Goal: Task Accomplishment & Management: Manage account settings

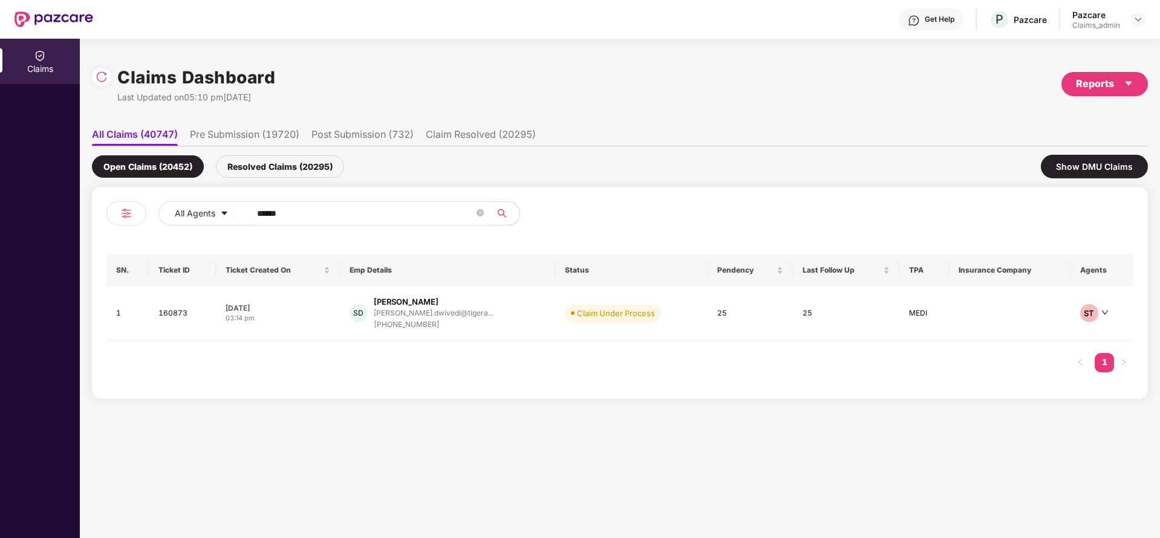
drag, startPoint x: 304, startPoint y: 205, endPoint x: 192, endPoint y: 226, distance: 113.7
click at [192, 226] on div "All Agents ******" at bounding box center [362, 218] width 513 height 34
paste input "text"
type input "******"
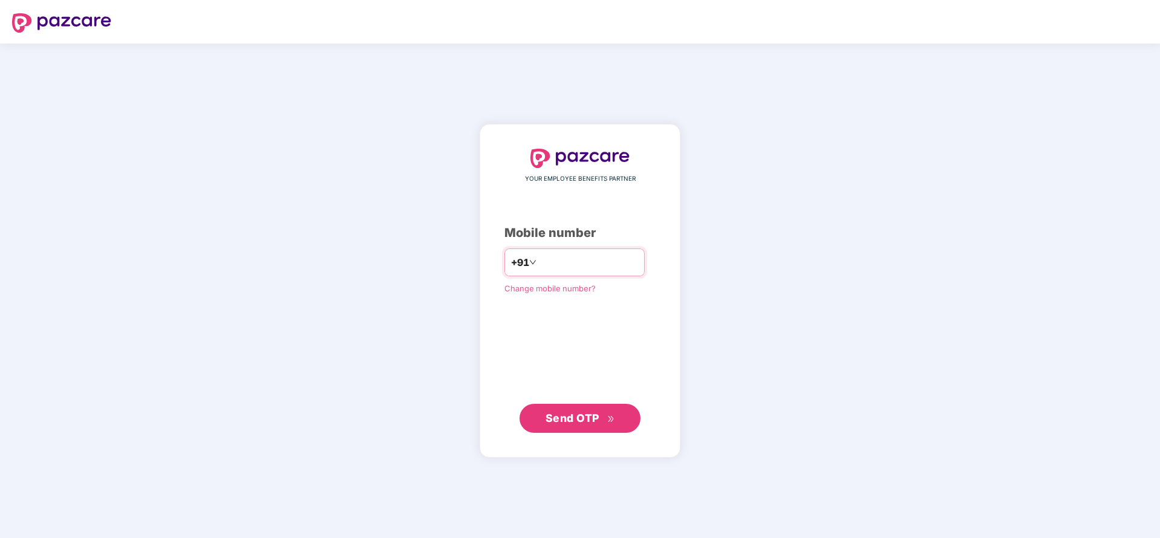
click at [545, 254] on input "number" at bounding box center [588, 262] width 99 height 19
type input "**********"
click at [581, 412] on span "Send OTP" at bounding box center [572, 417] width 54 height 13
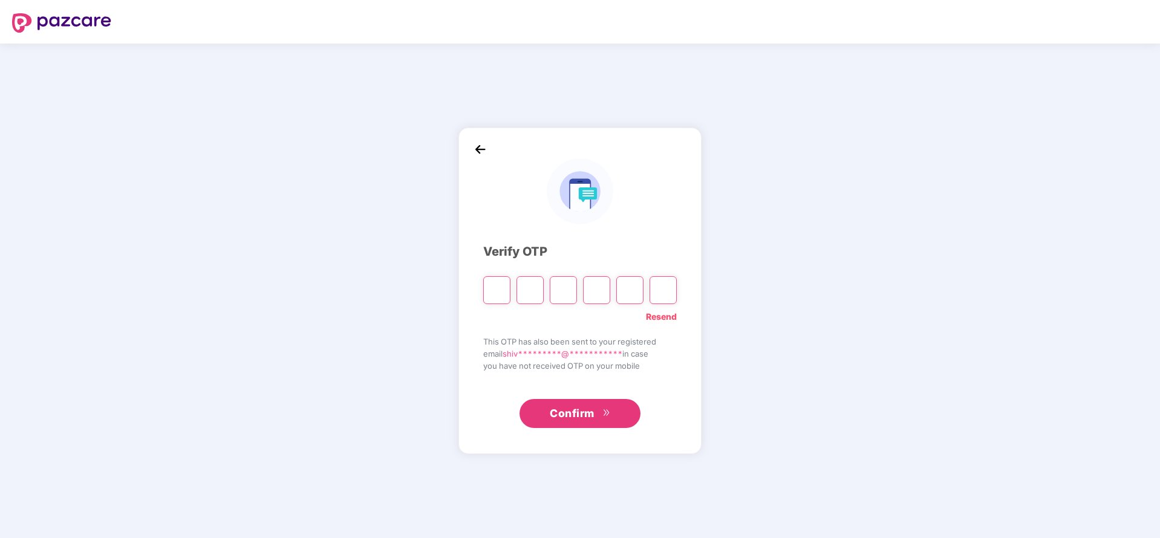
type input "*"
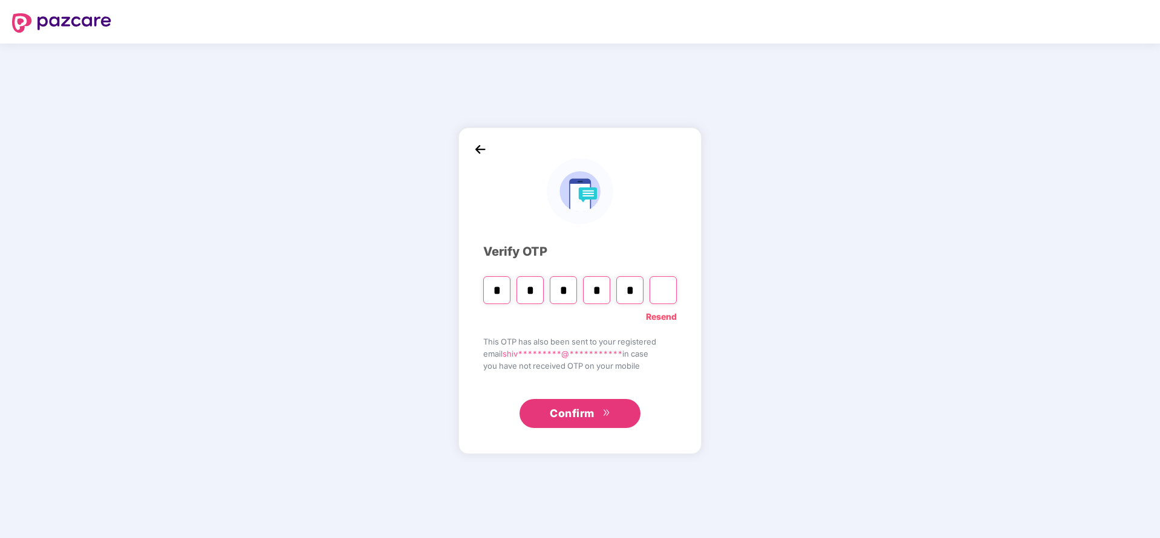
type input "*"
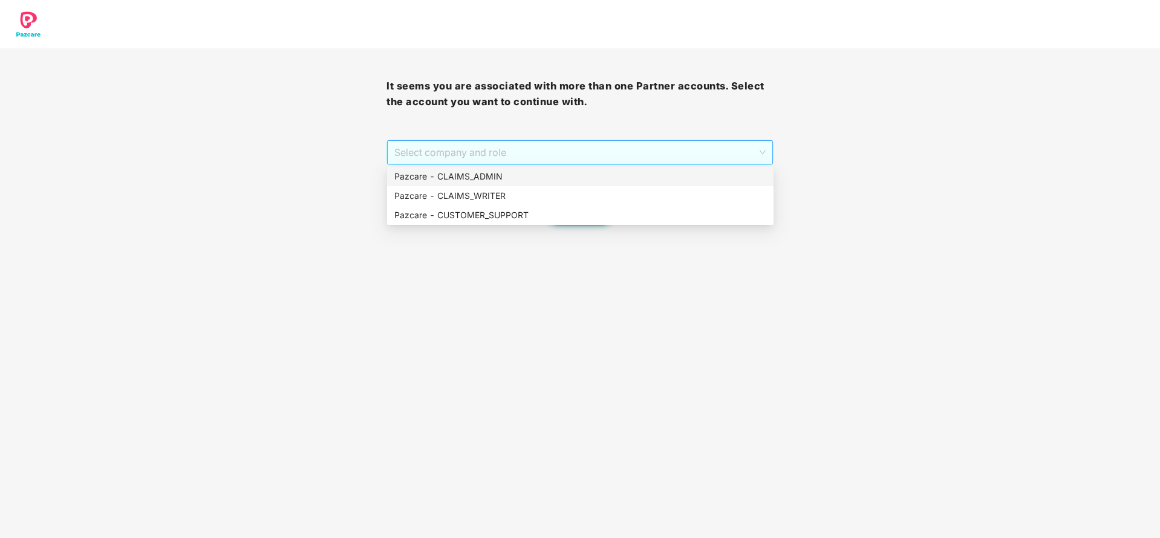
click at [532, 142] on span "Select company and role" at bounding box center [579, 152] width 371 height 23
click at [528, 176] on div "Pazcare - CLAIMS_ADMIN" at bounding box center [580, 176] width 372 height 13
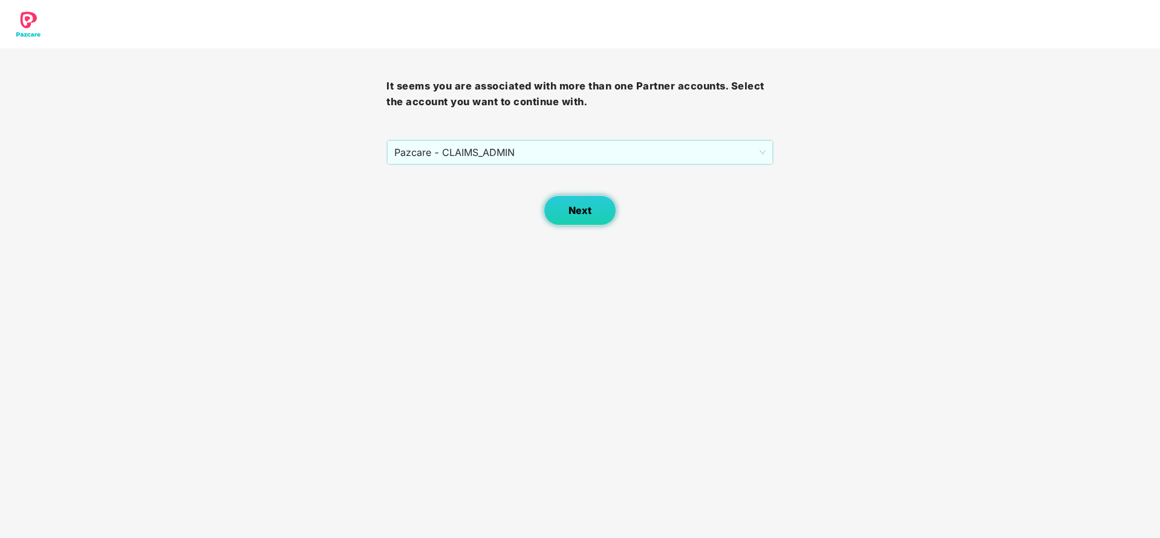
click at [574, 212] on span "Next" at bounding box center [579, 210] width 23 height 11
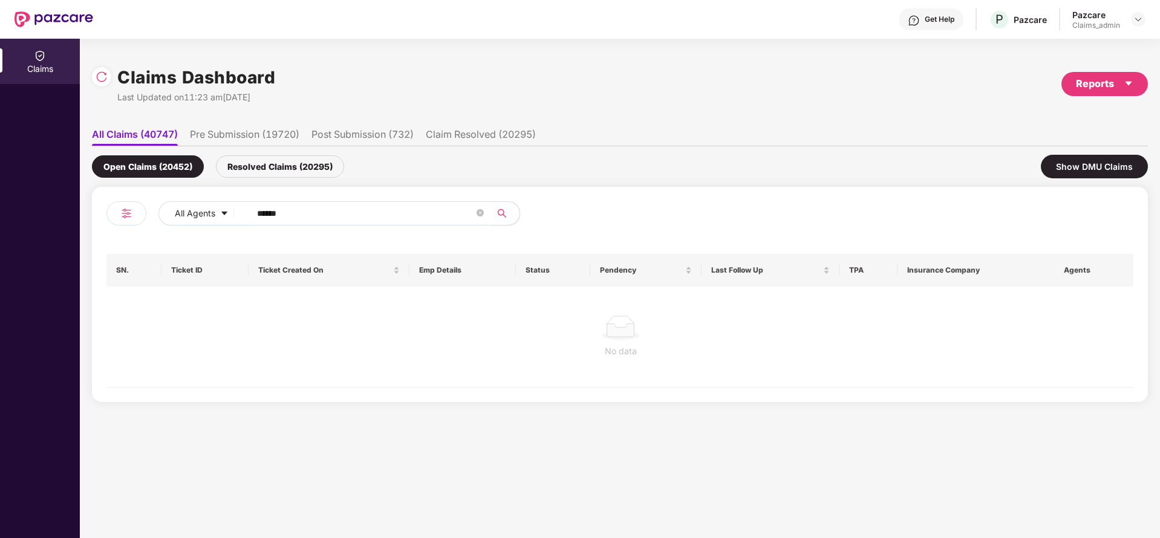
drag, startPoint x: 308, startPoint y: 209, endPoint x: 186, endPoint y: 229, distance: 124.4
click at [186, 229] on div "All Agents ******" at bounding box center [362, 218] width 513 height 34
click at [276, 158] on div "Resolved Claims (20295)" at bounding box center [280, 166] width 128 height 22
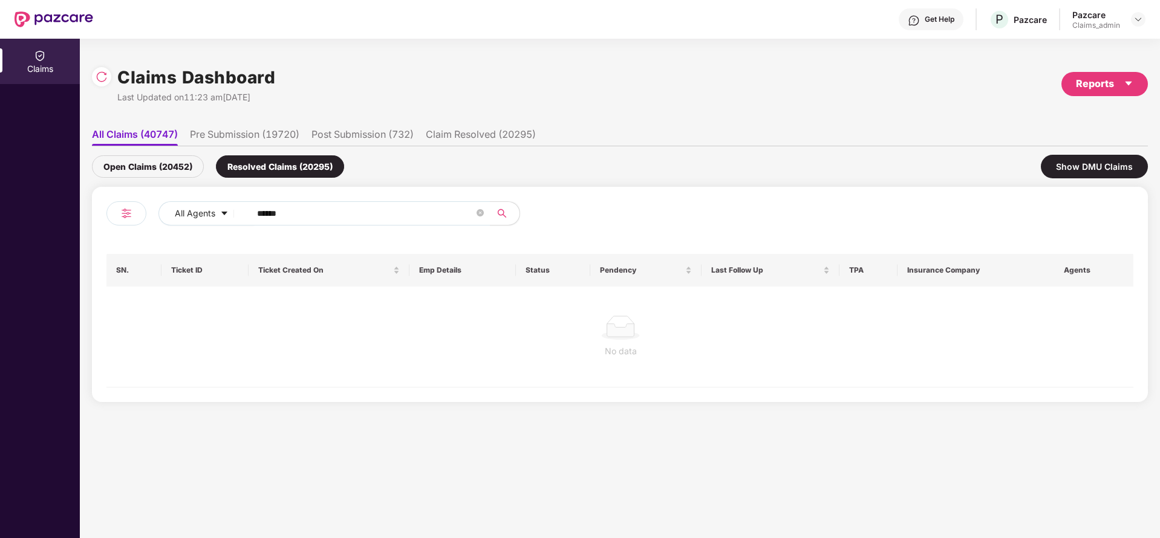
click at [153, 158] on div "Open Claims (20452) Resolved Claims (20295) Show DMU Claims" at bounding box center [620, 166] width 1056 height 41
click at [153, 158] on div "Open Claims (20452)" at bounding box center [148, 166] width 112 height 22
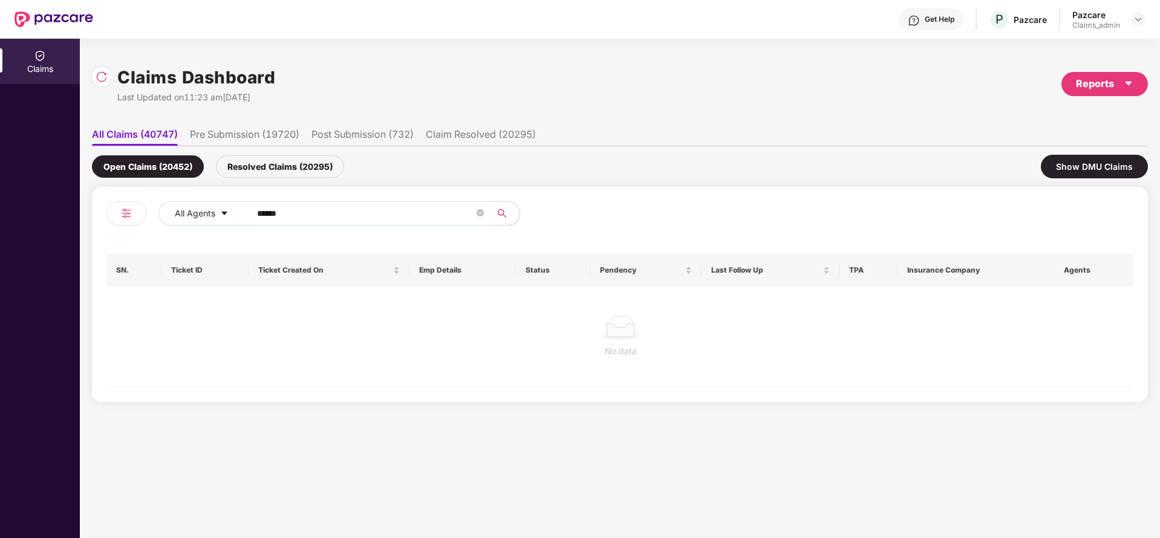
click at [289, 160] on div "Resolved Claims (20295)" at bounding box center [280, 166] width 128 height 22
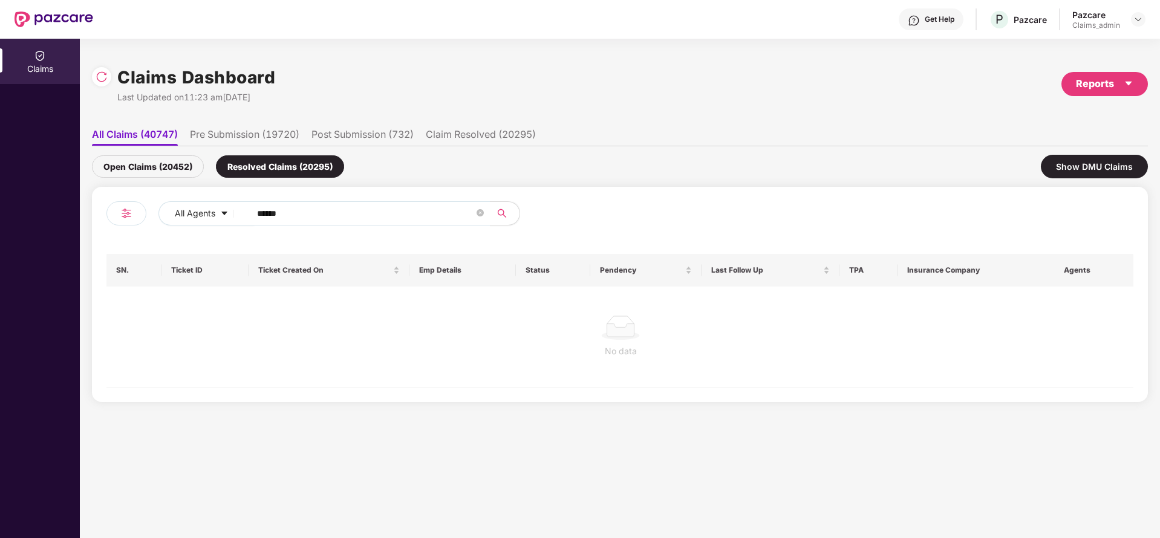
click at [152, 171] on div "Open Claims (20452)" at bounding box center [148, 166] width 112 height 22
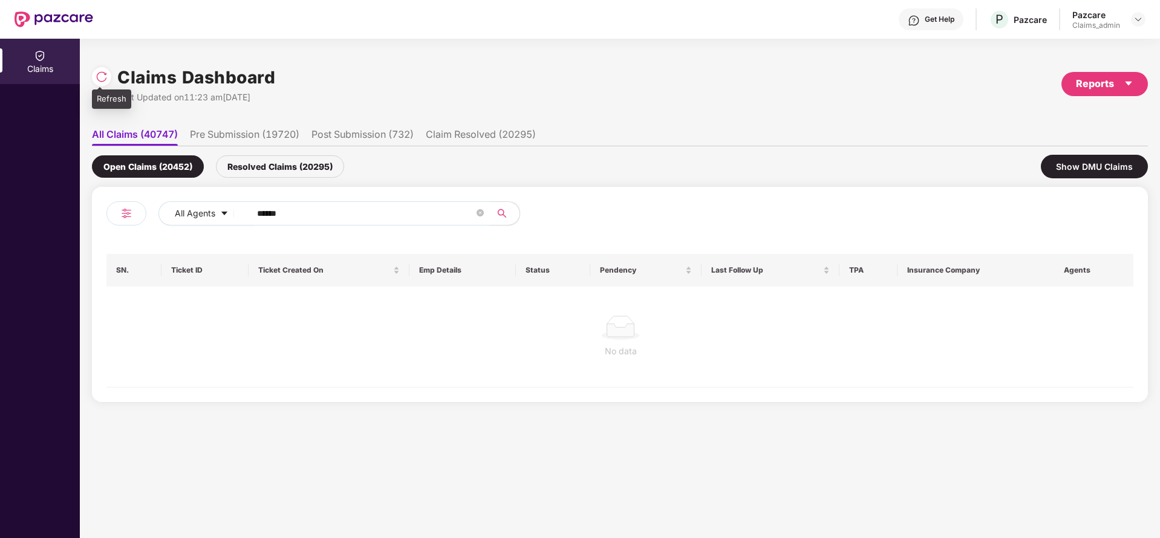
click at [110, 84] on div at bounding box center [104, 75] width 25 height 22
click at [102, 80] on img at bounding box center [102, 77] width 12 height 12
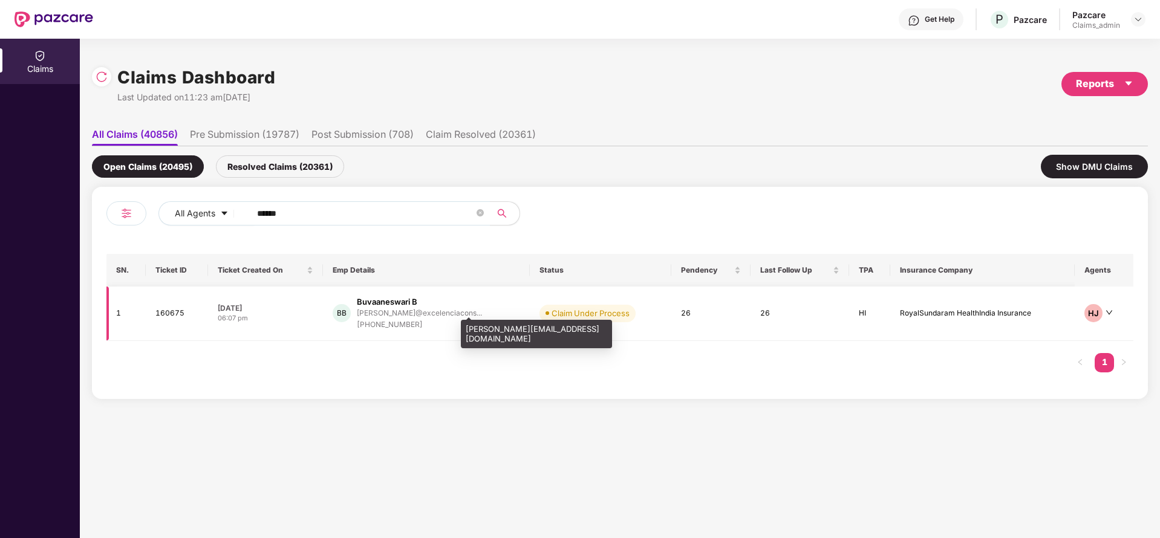
click at [379, 311] on div "bhuvana@excelenciacons..." at bounding box center [419, 313] width 125 height 8
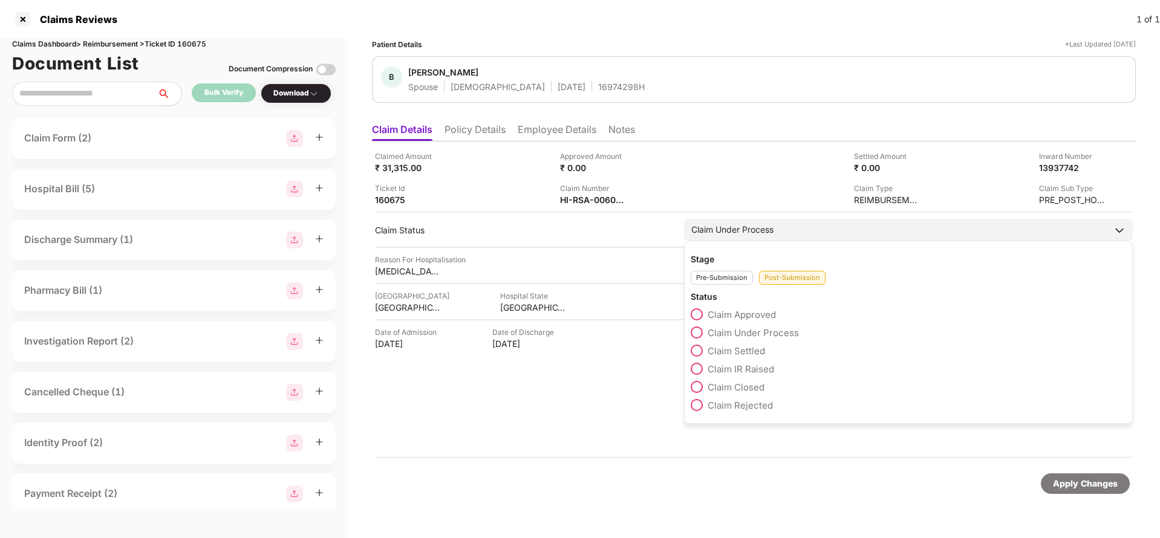
click at [700, 356] on span at bounding box center [697, 351] width 12 height 12
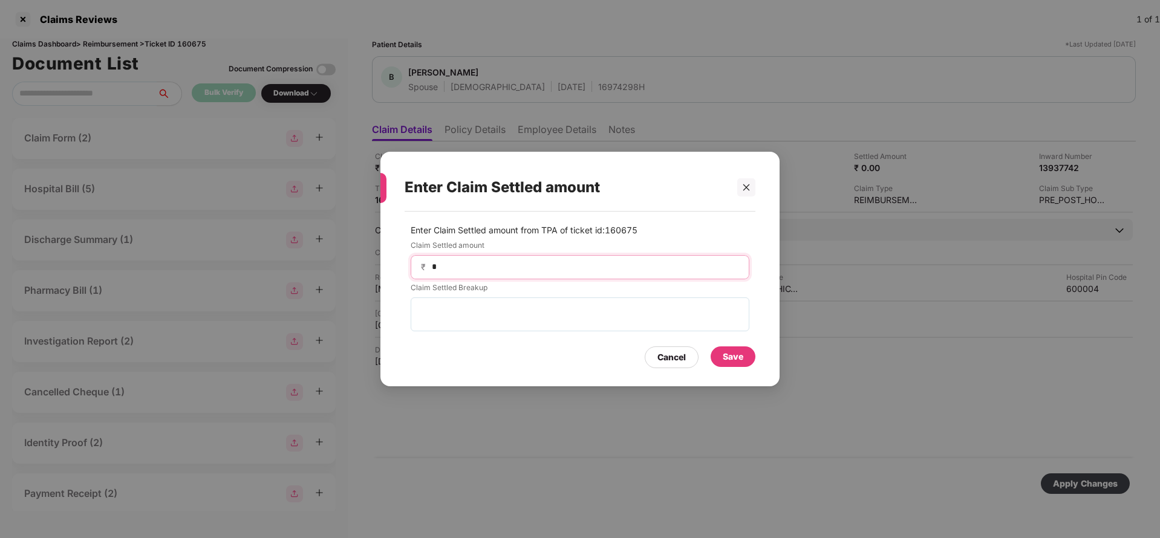
drag, startPoint x: 454, startPoint y: 268, endPoint x: 395, endPoint y: 277, distance: 59.3
click at [395, 277] on div "Enter Claim Settled amount from TPA of ticket id: 160675 Claim Settled amount ₹…" at bounding box center [579, 293] width 399 height 163
type input "*****"
click at [729, 357] on div "Save" at bounding box center [733, 356] width 21 height 13
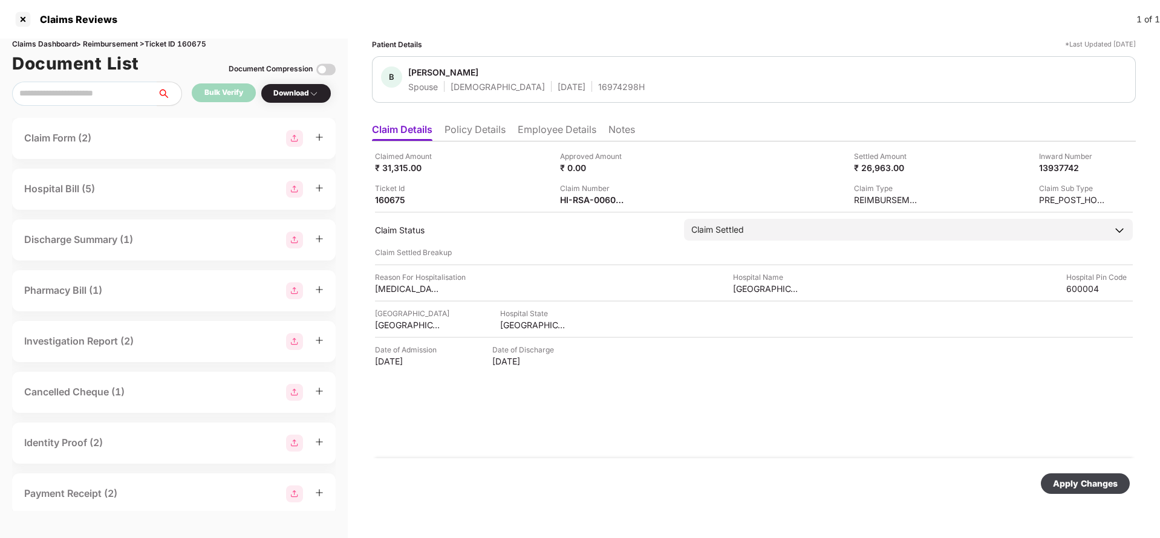
click at [1075, 477] on div "Apply Changes" at bounding box center [1085, 483] width 65 height 13
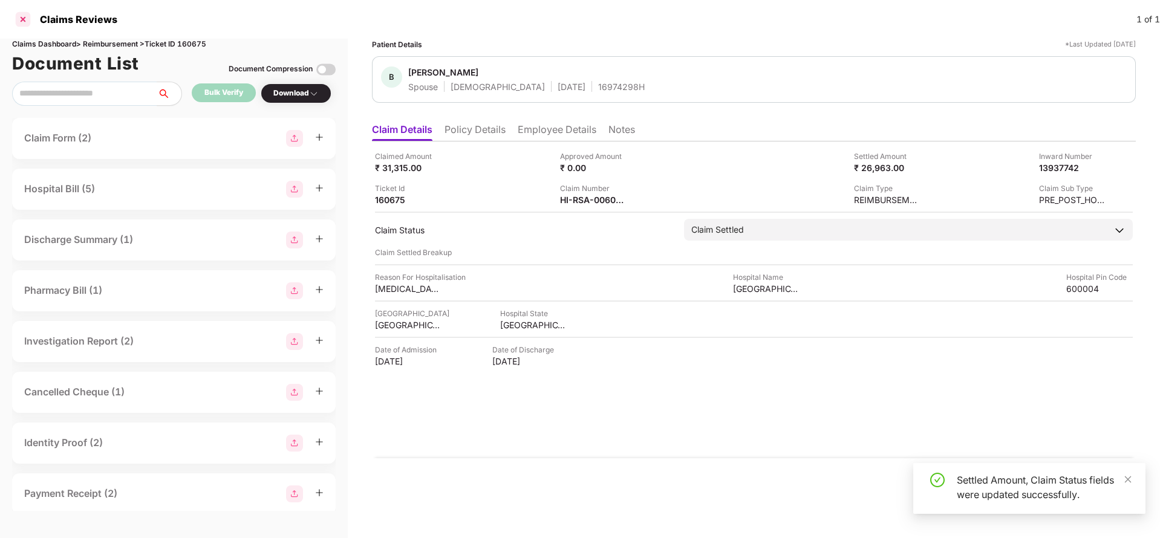
click at [19, 21] on div at bounding box center [22, 19] width 19 height 19
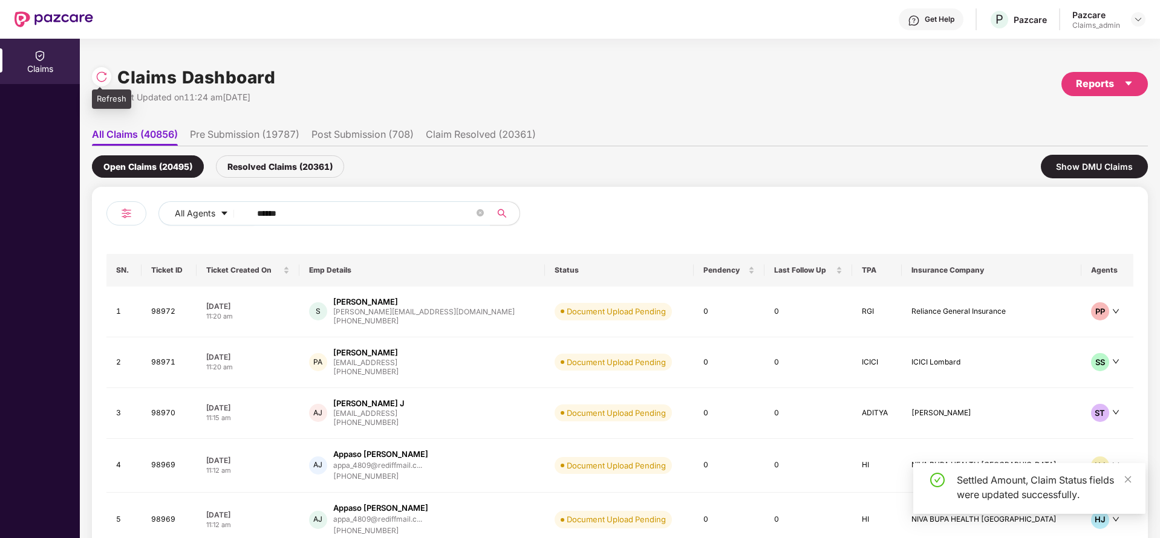
click at [99, 78] on img at bounding box center [102, 77] width 12 height 12
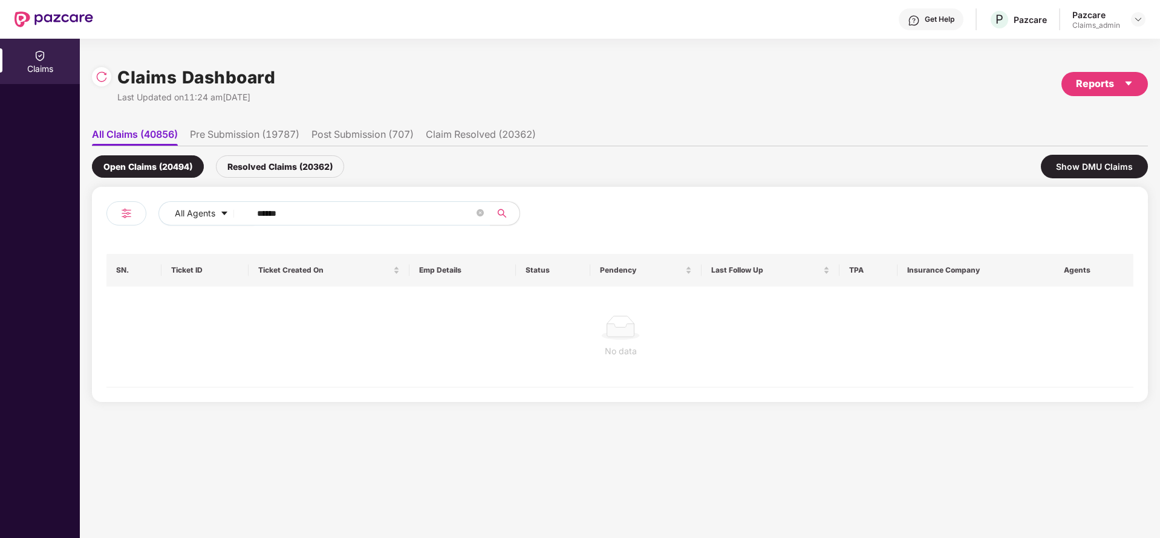
click at [264, 161] on div "Resolved Claims (20362)" at bounding box center [280, 166] width 128 height 22
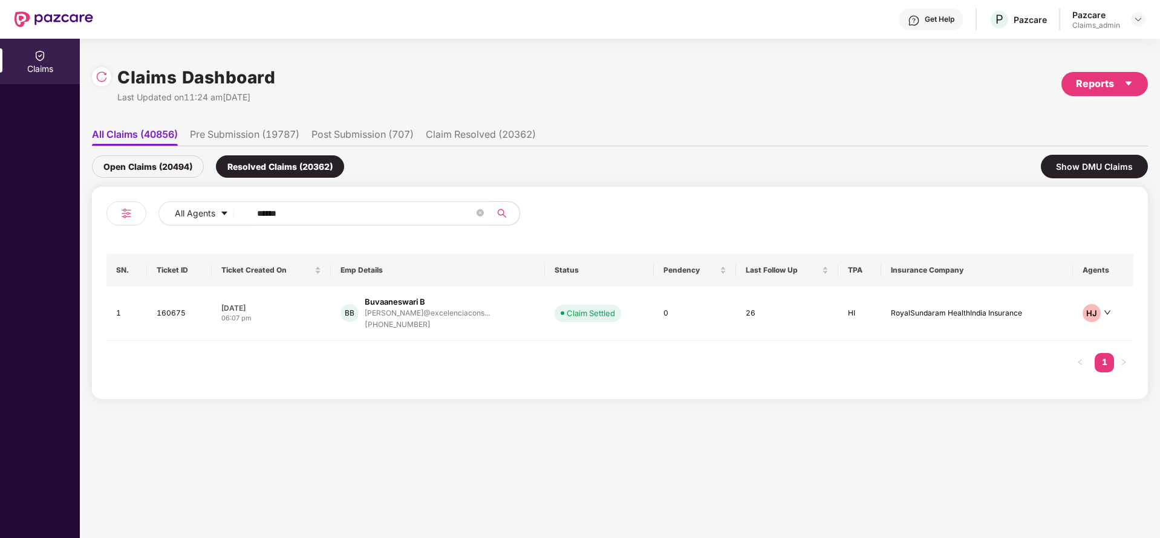
click at [154, 164] on div "Open Claims (20494)" at bounding box center [148, 166] width 112 height 22
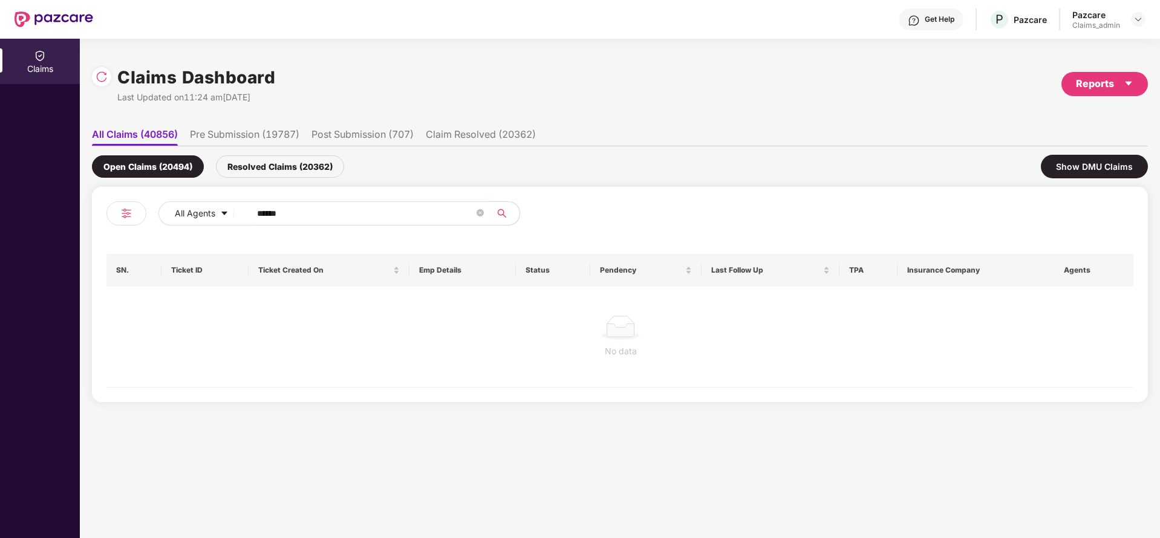
click at [254, 174] on div "Resolved Claims (20362)" at bounding box center [280, 166] width 128 height 22
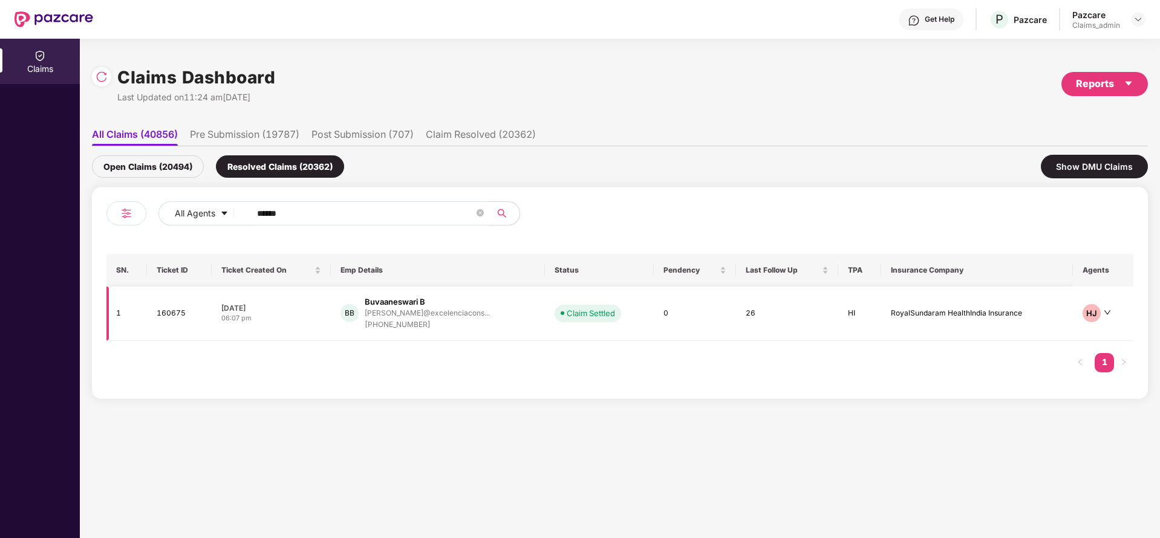
click at [415, 308] on div "bhuvana@excelenciacons..." at bounding box center [427, 313] width 125 height 11
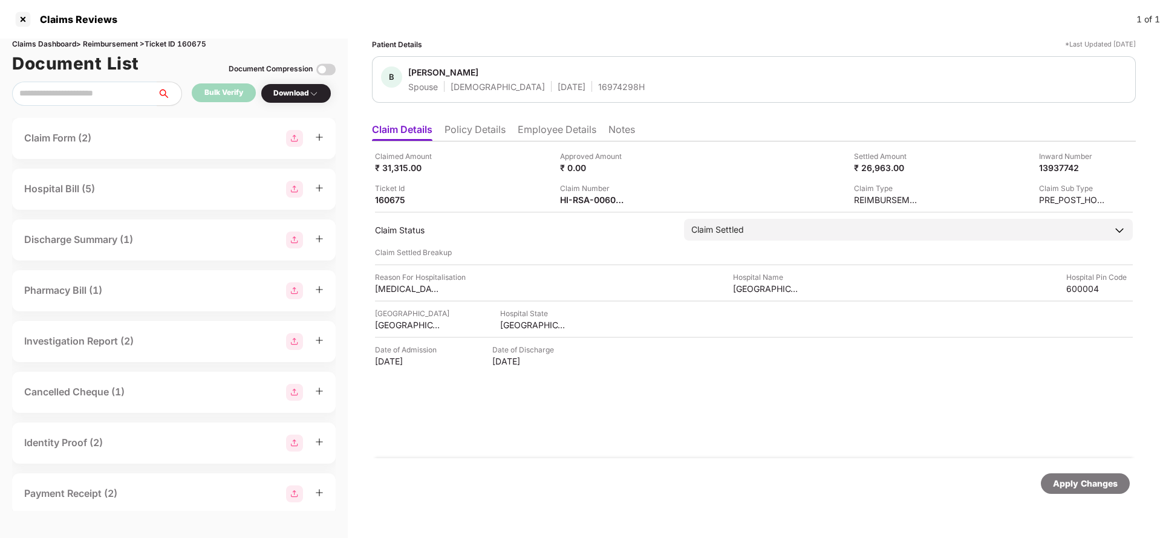
click at [548, 129] on li "Employee Details" at bounding box center [557, 132] width 79 height 18
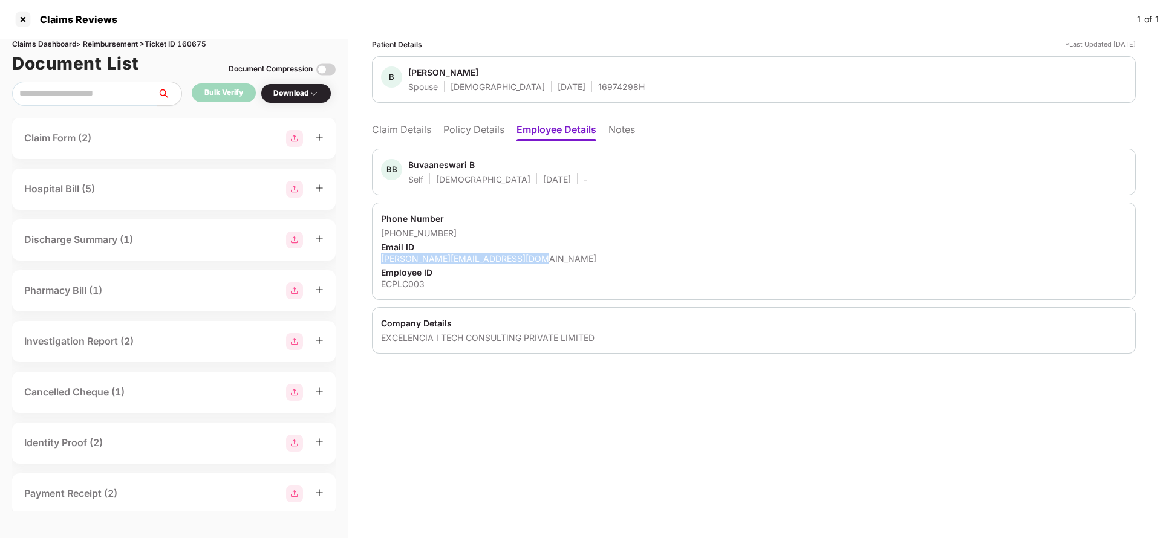
drag, startPoint x: 379, startPoint y: 257, endPoint x: 545, endPoint y: 263, distance: 165.8
click at [545, 263] on div "Phone Number +919841331261 Email ID bhuvana@excelenciaconsulting.com Employee I…" at bounding box center [754, 251] width 764 height 97
copy div "bhuvana@excelenciaconsulting.com"
click at [27, 22] on div at bounding box center [22, 19] width 19 height 19
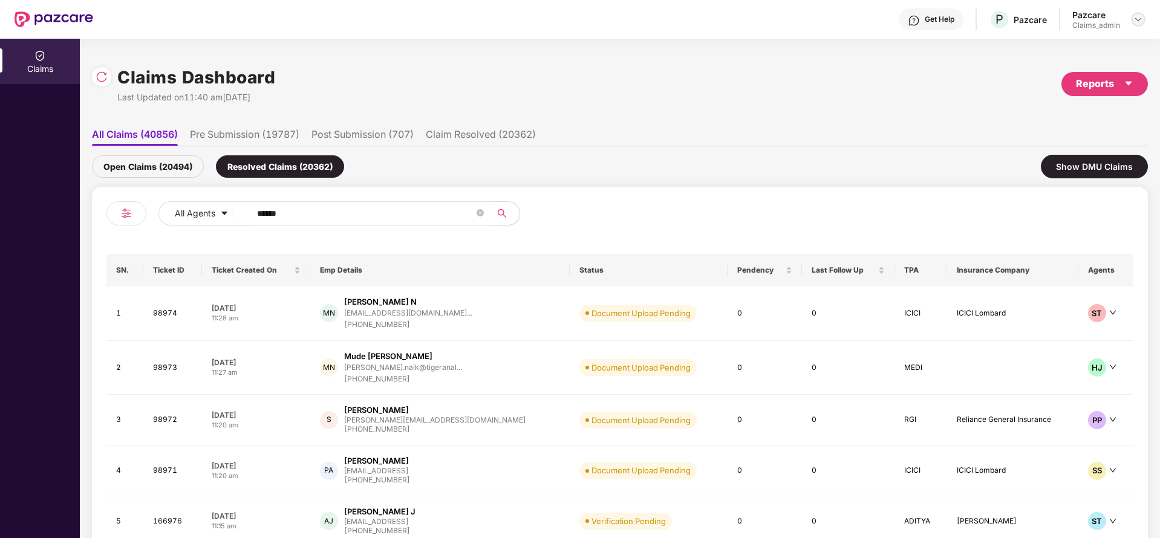
click at [1141, 15] on img at bounding box center [1138, 20] width 10 height 10
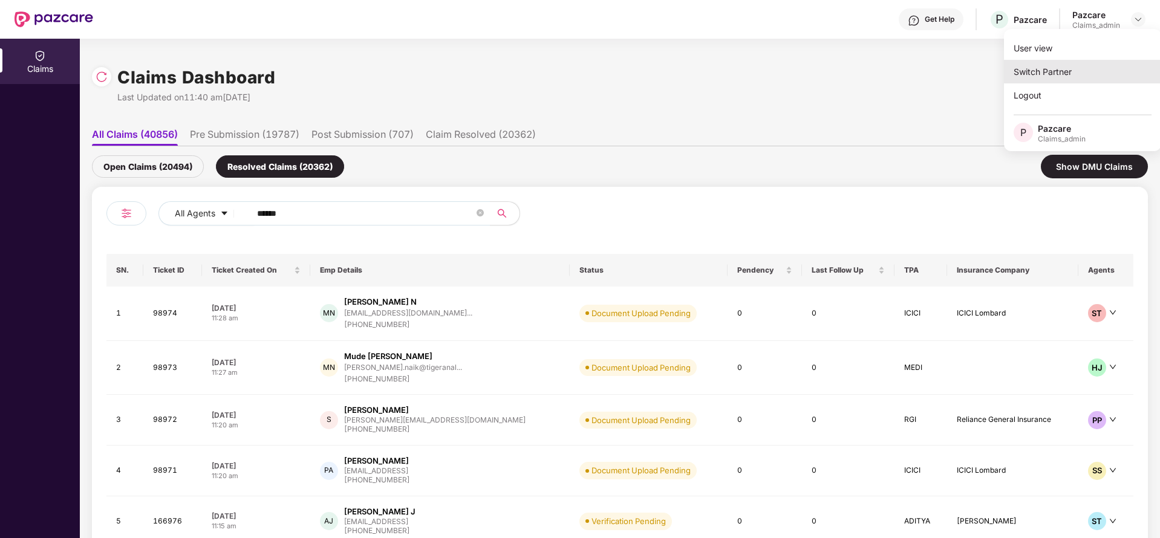
click at [1085, 66] on div "Switch Partner" at bounding box center [1082, 72] width 157 height 24
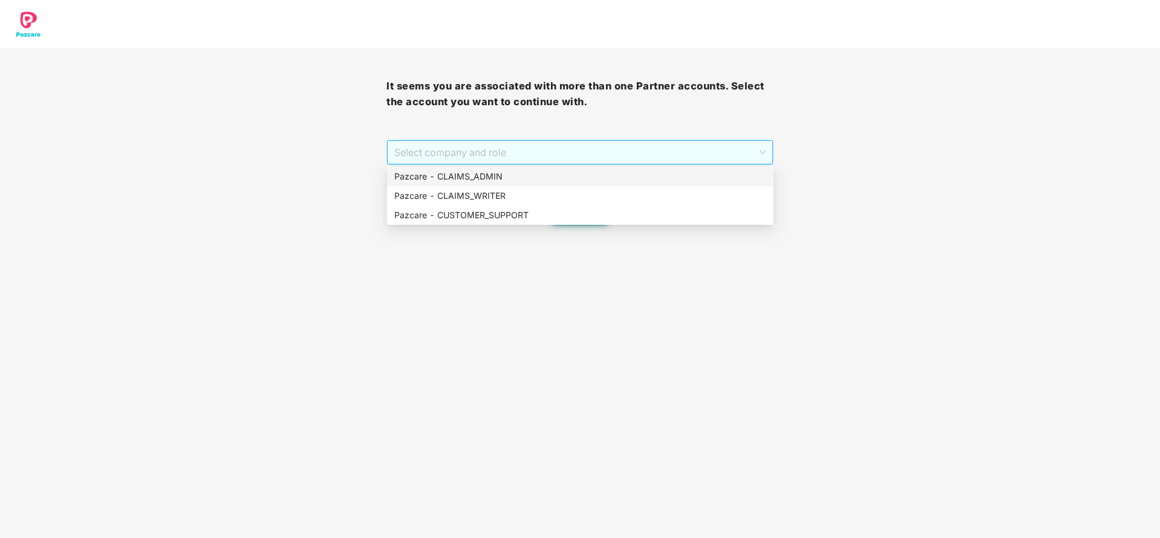
click at [644, 156] on span "Select company and role" at bounding box center [579, 152] width 371 height 23
click at [532, 209] on div "Pazcare - CUSTOMER_SUPPORT" at bounding box center [580, 215] width 372 height 13
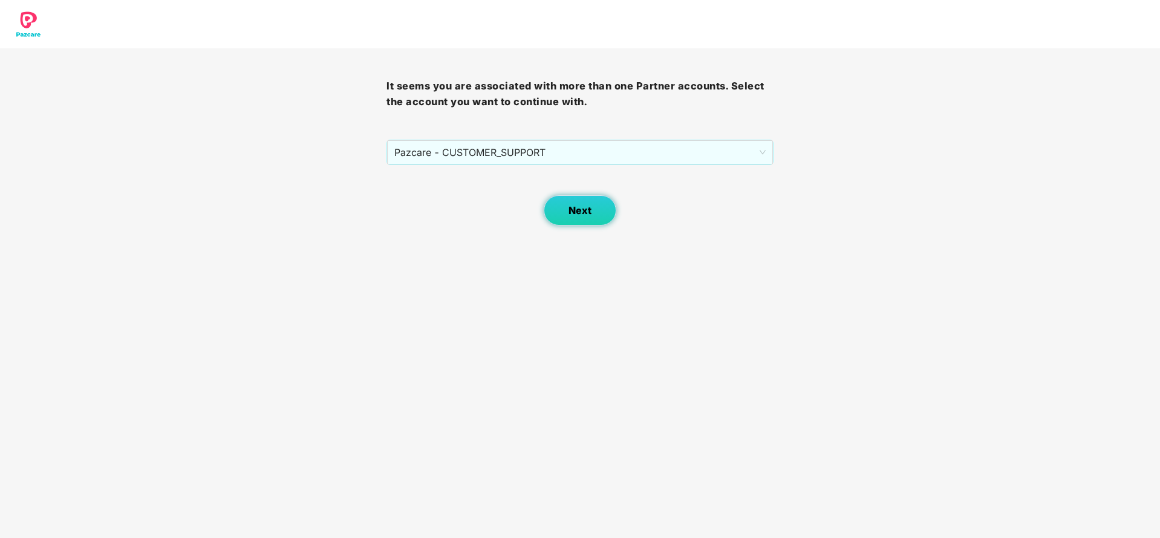
click at [582, 212] on span "Next" at bounding box center [579, 210] width 23 height 11
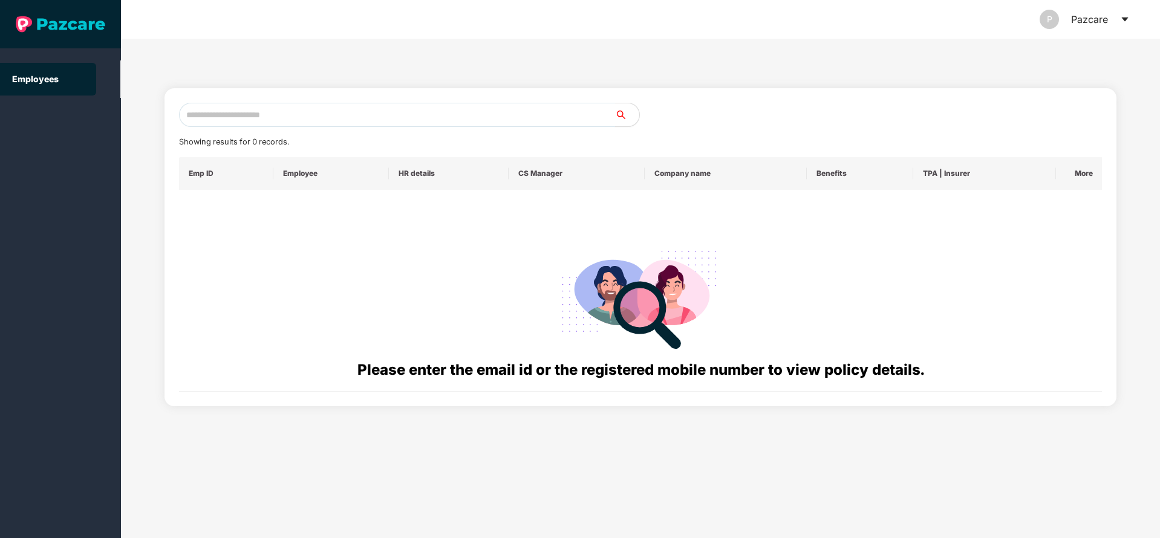
click at [434, 109] on input "text" at bounding box center [397, 115] width 436 height 24
paste input "**********"
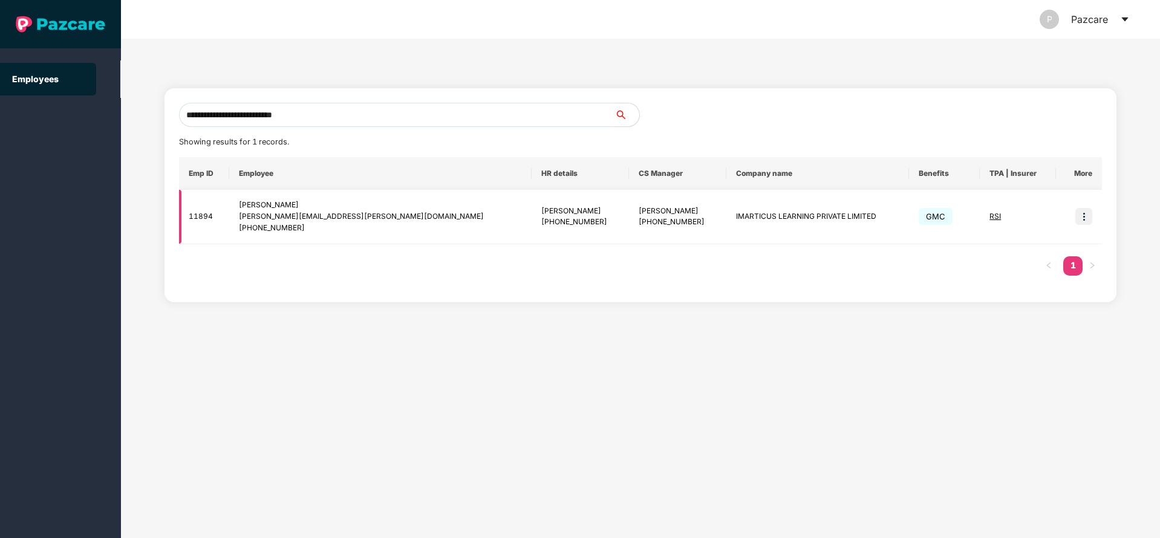
type input "**********"
click at [1079, 213] on img at bounding box center [1083, 216] width 17 height 17
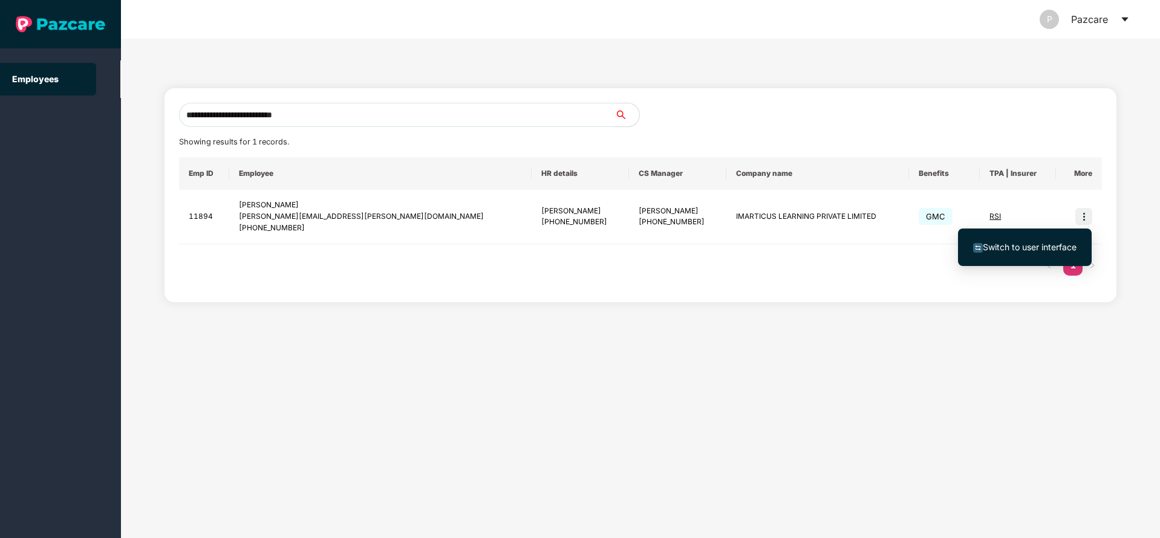
click at [1030, 247] on span "Switch to user interface" at bounding box center [1030, 247] width 94 height 10
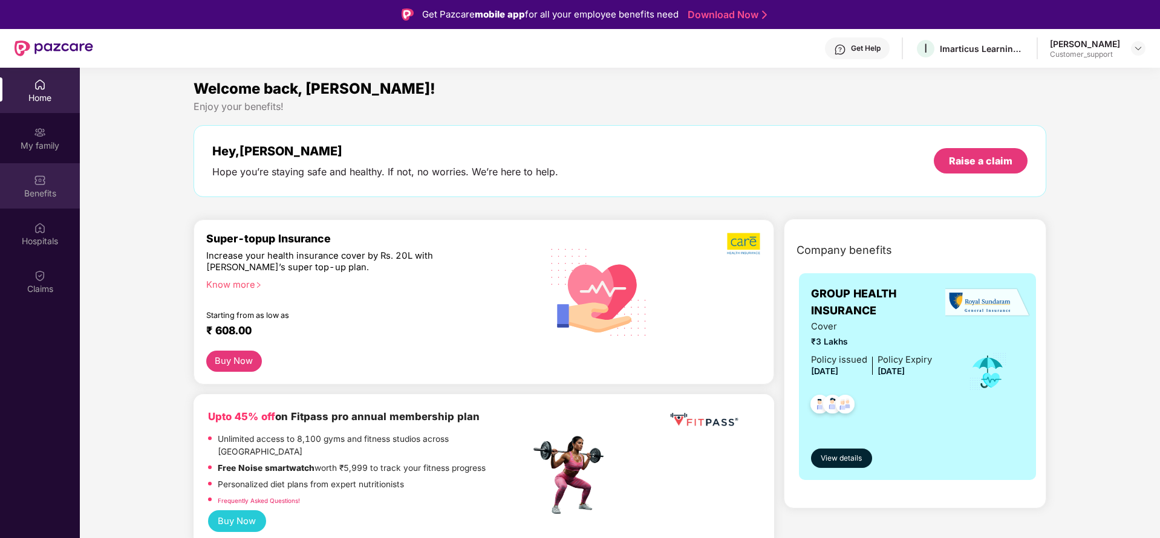
click at [37, 192] on div "Benefits" at bounding box center [40, 193] width 80 height 12
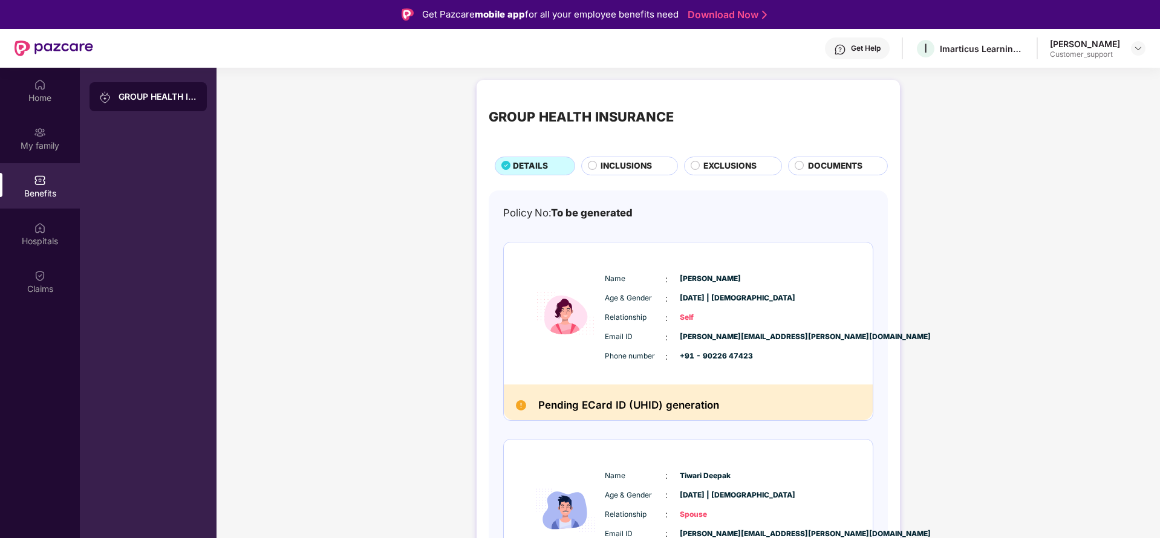
click at [634, 167] on span "INCLUSIONS" at bounding box center [625, 166] width 51 height 13
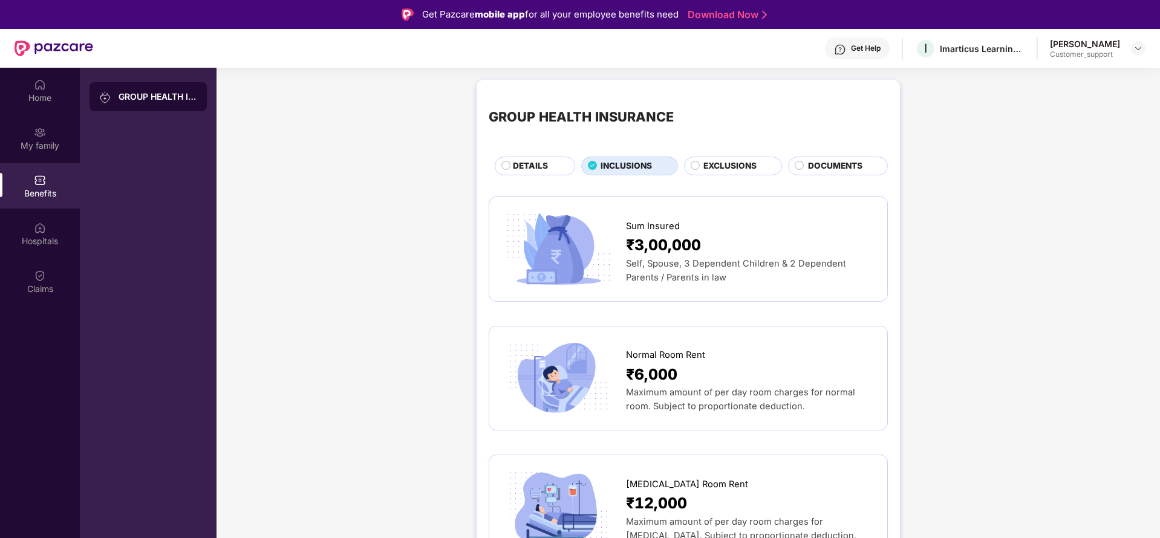
click at [733, 164] on span "EXCLUSIONS" at bounding box center [729, 166] width 53 height 13
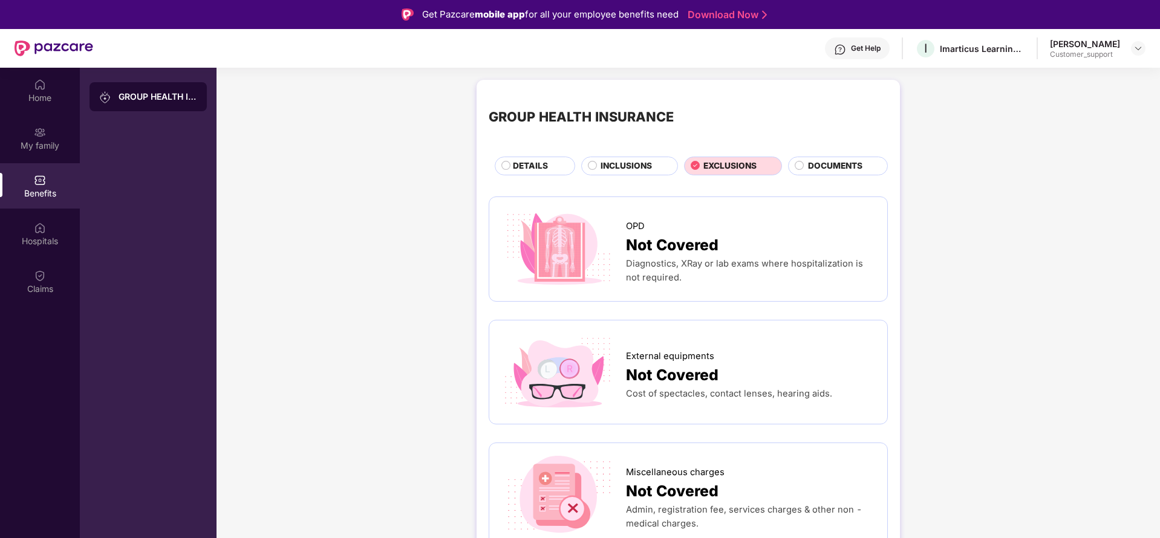
click at [618, 174] on div "INCLUSIONS" at bounding box center [632, 167] width 76 height 15
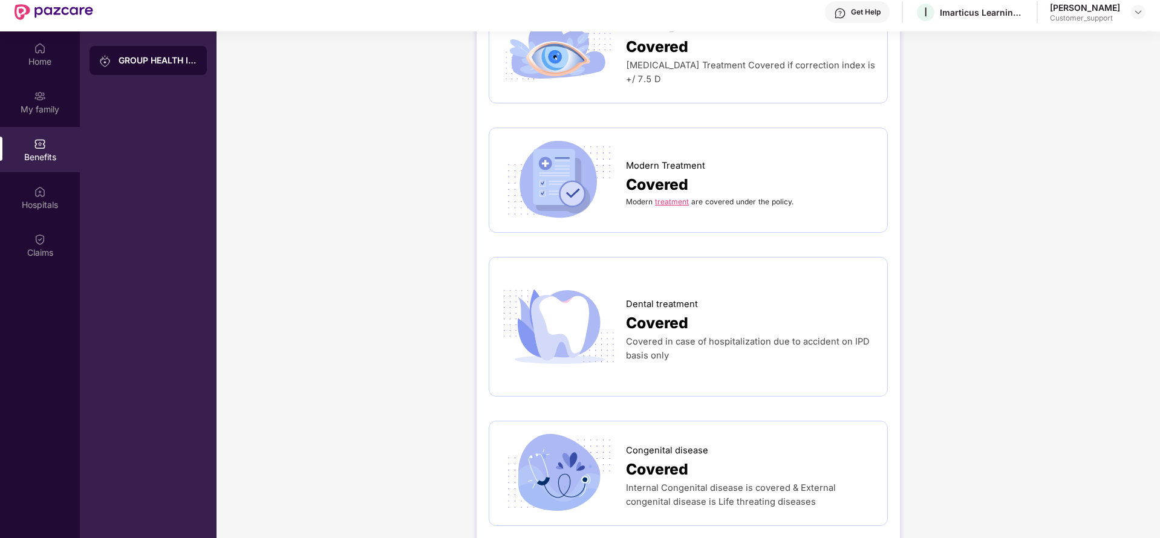
scroll to position [68, 0]
